Goal: Check status: Check status

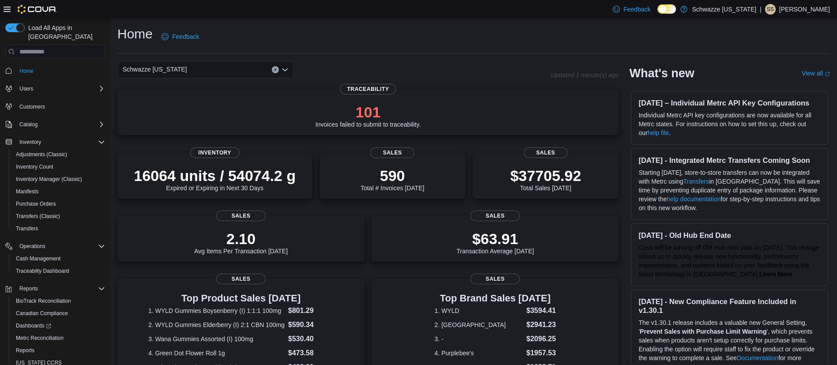
click at [296, 22] on div "Home Feedback Schwazze [US_STATE] Updated 1 minute(s) ago 101 Invoices failed t…" at bounding box center [473, 303] width 727 height 570
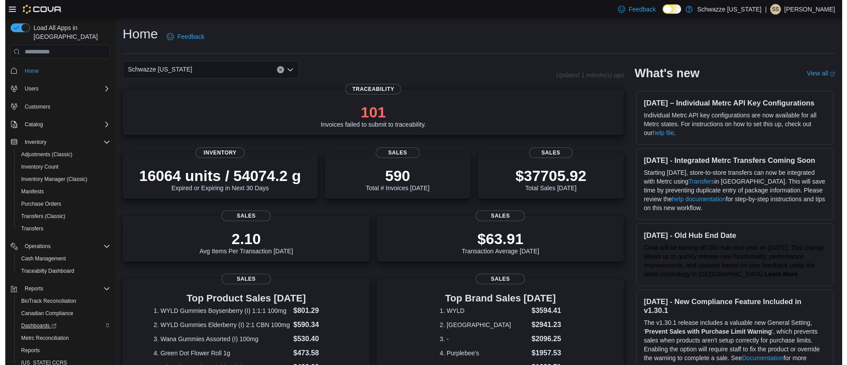
scroll to position [25, 0]
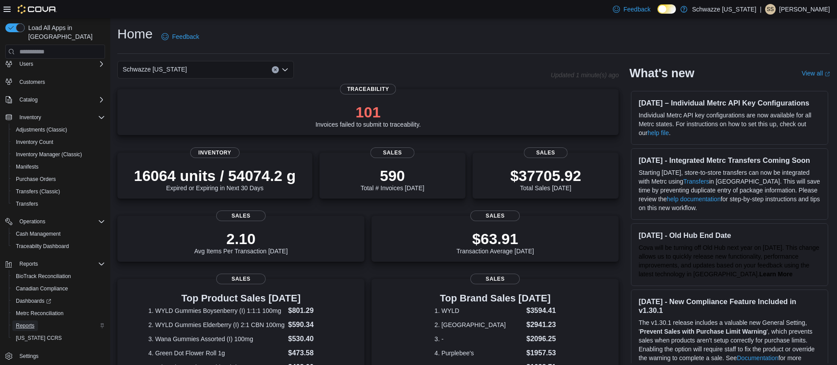
click at [20, 322] on span "Reports" at bounding box center [25, 325] width 19 height 7
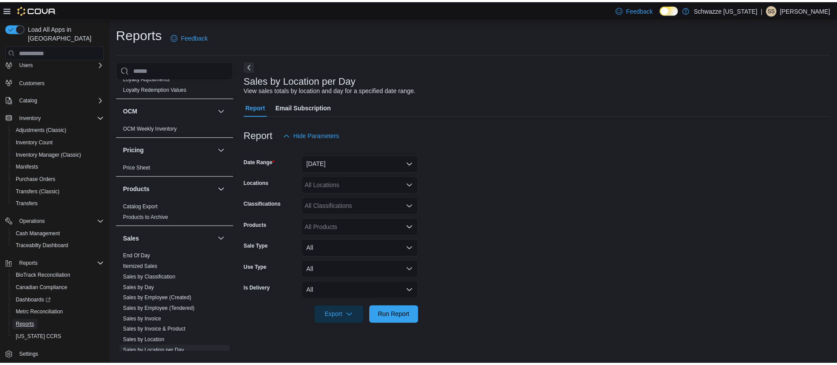
scroll to position [616, 0]
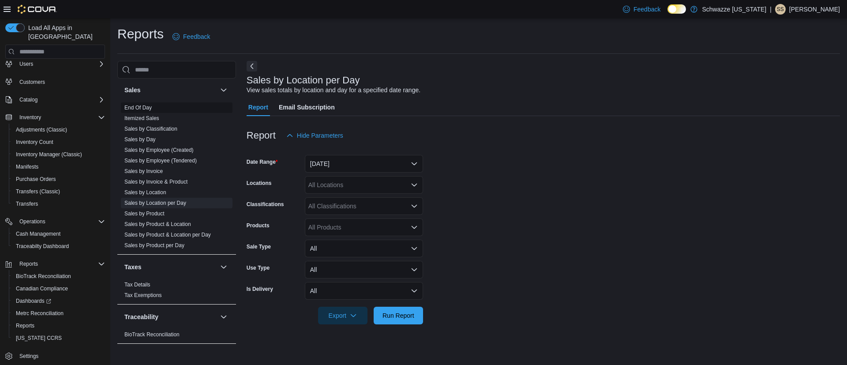
click at [146, 106] on link "End Of Day" at bounding box center [137, 108] width 27 height 6
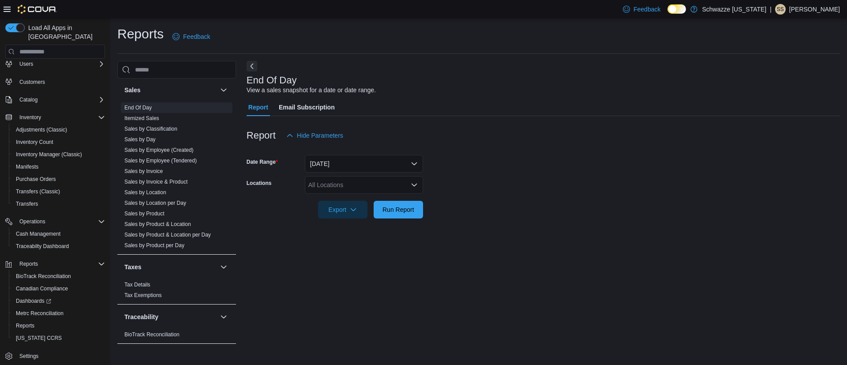
click at [355, 183] on div "All Locations" at bounding box center [364, 185] width 118 height 18
type input "****"
click at [357, 198] on span "SB - [GEOGRAPHIC_DATA]" at bounding box center [367, 199] width 78 height 9
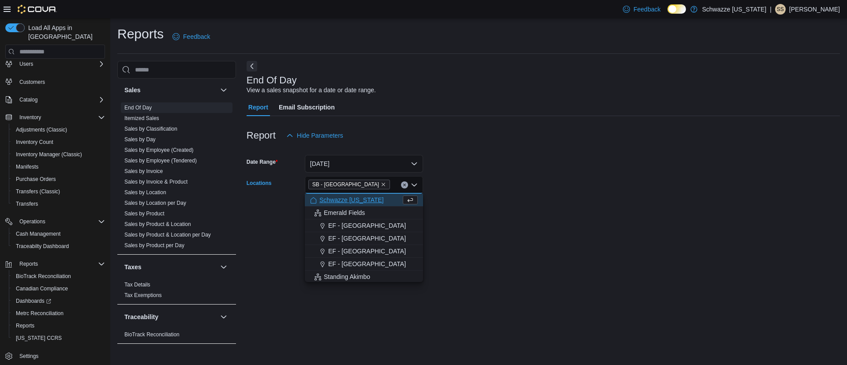
click at [490, 204] on form "Date Range [DATE] Locations SB - [GEOGRAPHIC_DATA] Combo box. Selected. [GEOGRA…" at bounding box center [543, 181] width 593 height 74
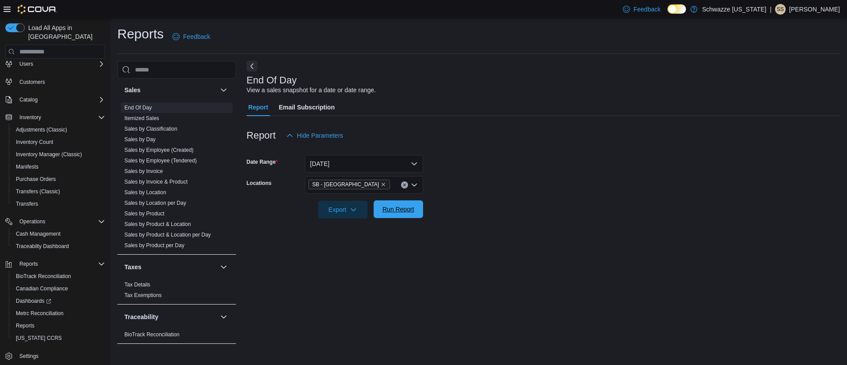
click at [413, 203] on span "Run Report" at bounding box center [398, 209] width 39 height 18
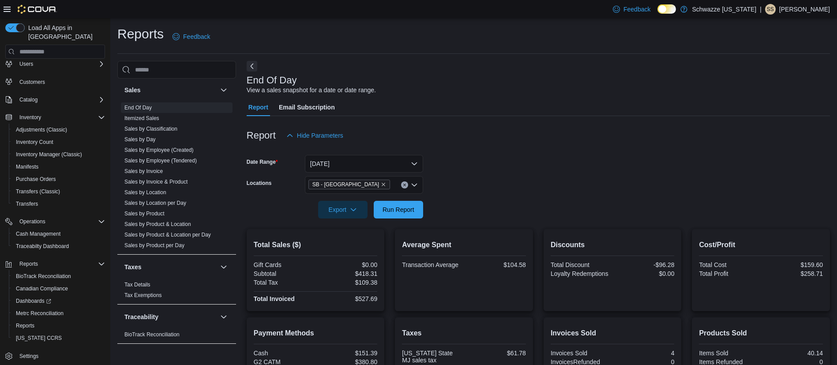
scroll to position [124, 0]
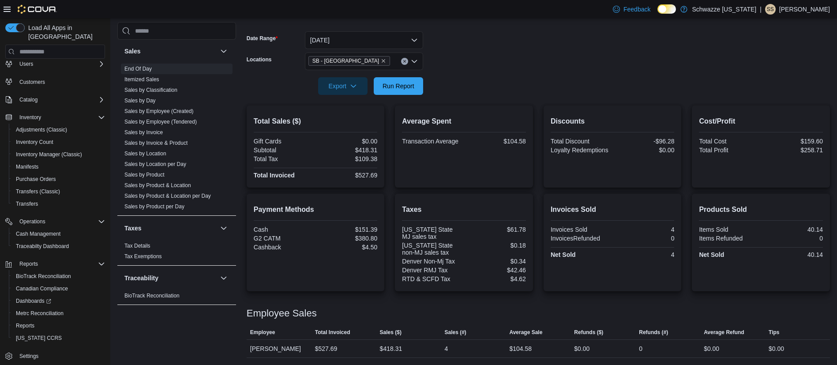
click at [581, 73] on div at bounding box center [538, 73] width 583 height 7
click at [403, 86] on span "Run Report" at bounding box center [399, 85] width 32 height 9
click at [409, 84] on span "Run Report" at bounding box center [399, 85] width 32 height 9
